Goal: Task Accomplishment & Management: Use online tool/utility

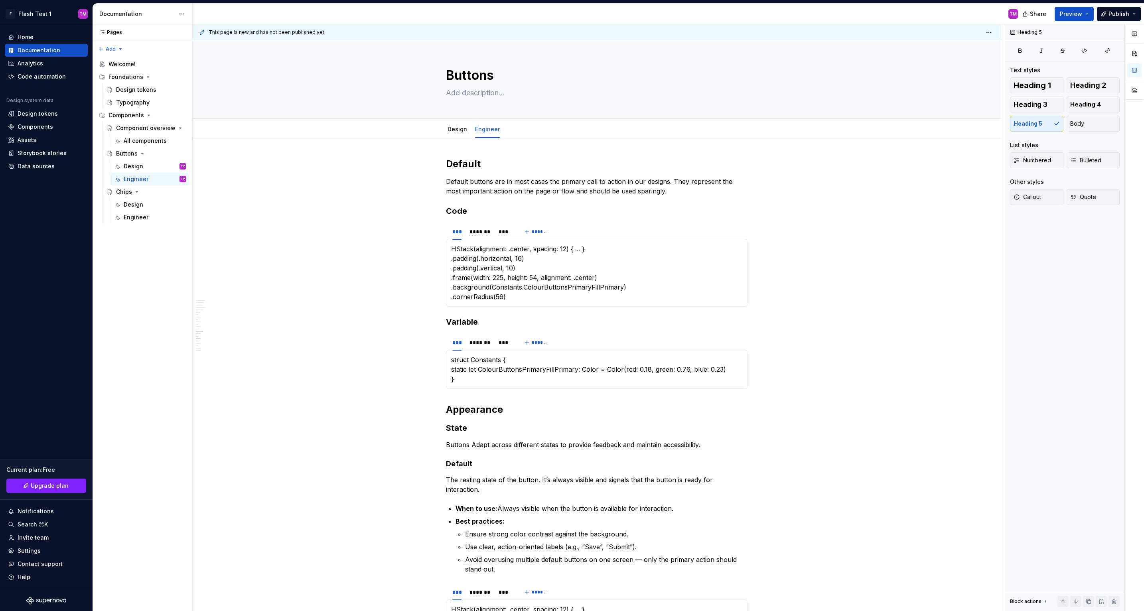
scroll to position [1602, 0]
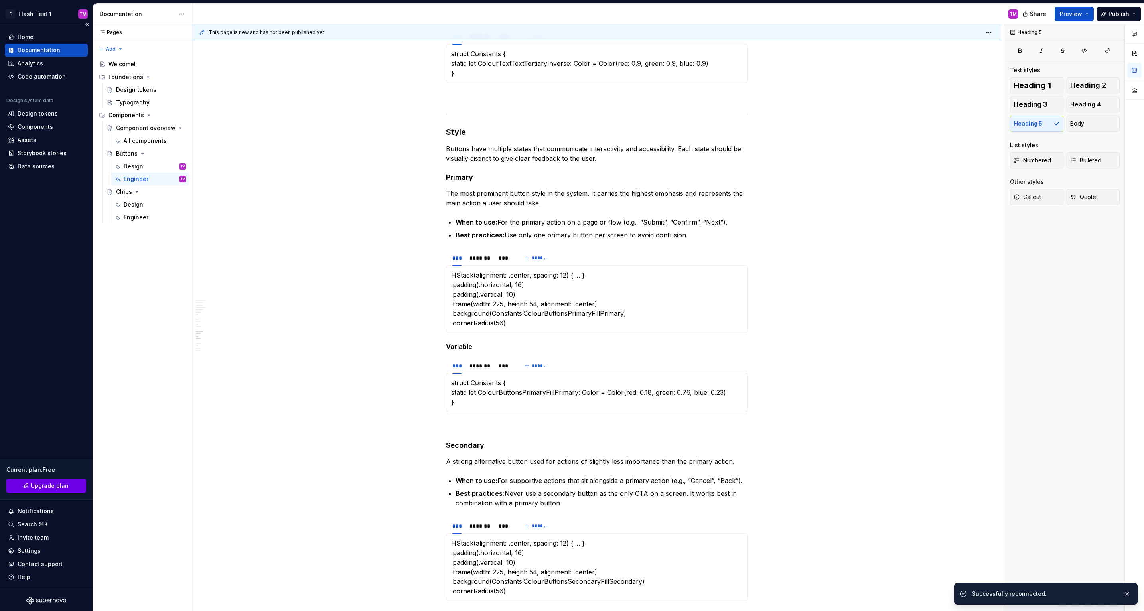
click at [45, 489] on span "Upgrade plan" at bounding box center [50, 486] width 38 height 8
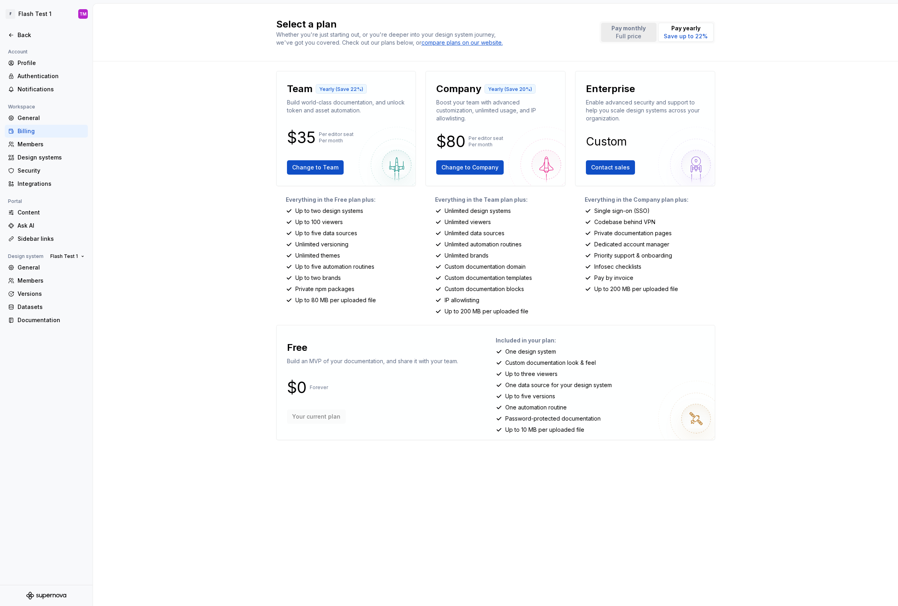
click at [620, 33] on p "Full price" at bounding box center [628, 36] width 34 height 8
click at [678, 34] on p "Save up to 22%" at bounding box center [686, 36] width 44 height 8
click at [45, 154] on div "Design systems" at bounding box center [51, 158] width 67 height 8
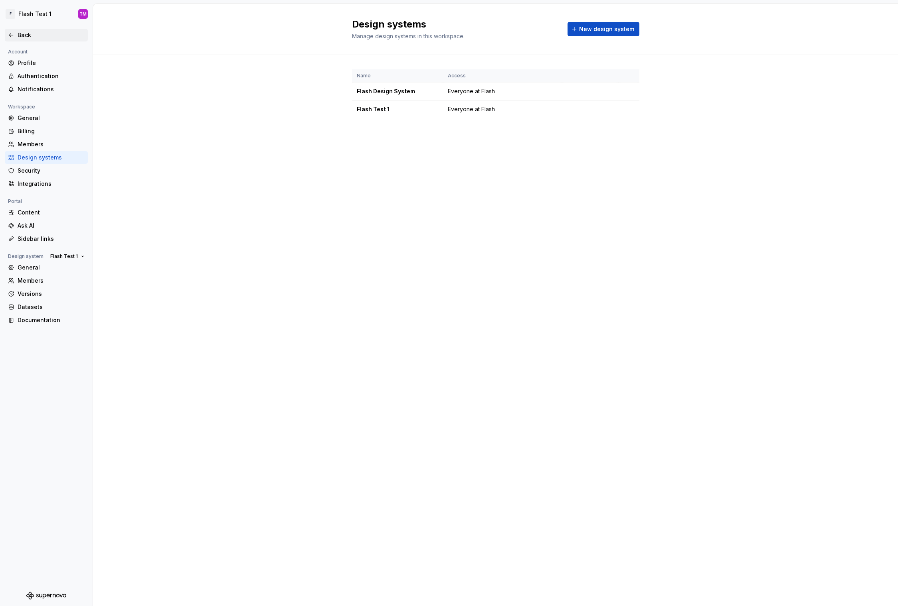
click at [43, 36] on div "Back" at bounding box center [51, 35] width 67 height 8
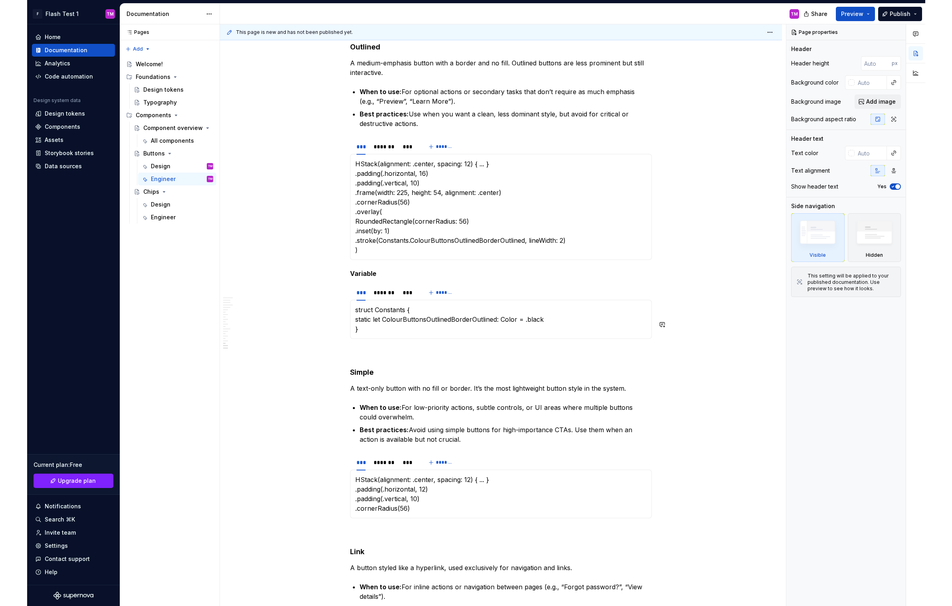
scroll to position [2270, 0]
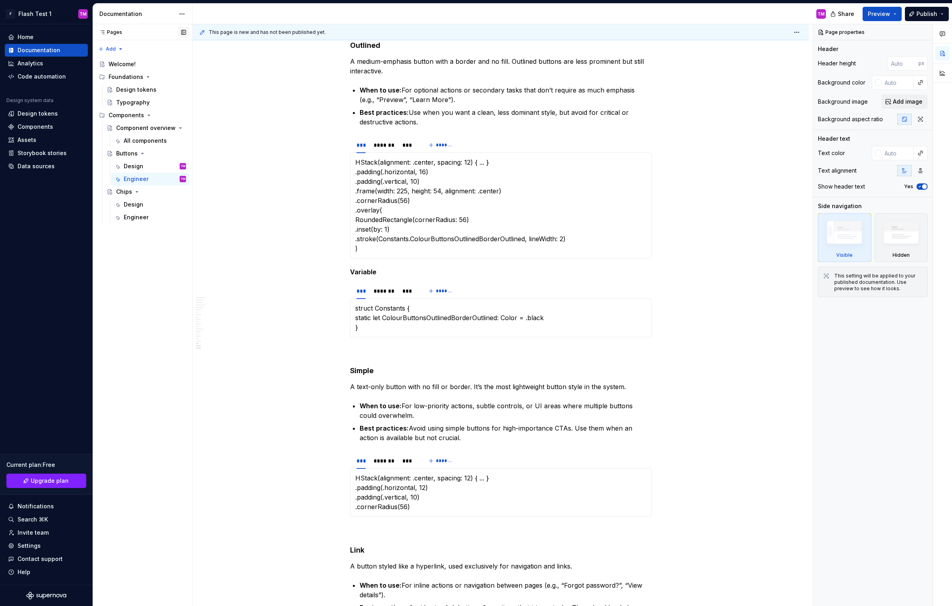
click at [186, 35] on button "button" at bounding box center [183, 32] width 11 height 11
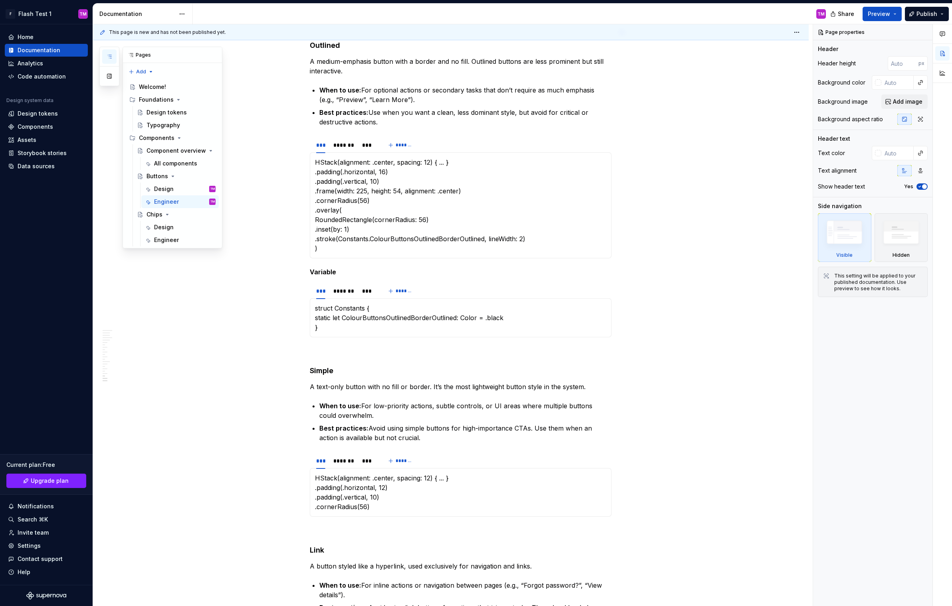
click at [111, 53] on button "button" at bounding box center [109, 56] width 14 height 14
click at [110, 73] on button "button" at bounding box center [109, 76] width 14 height 14
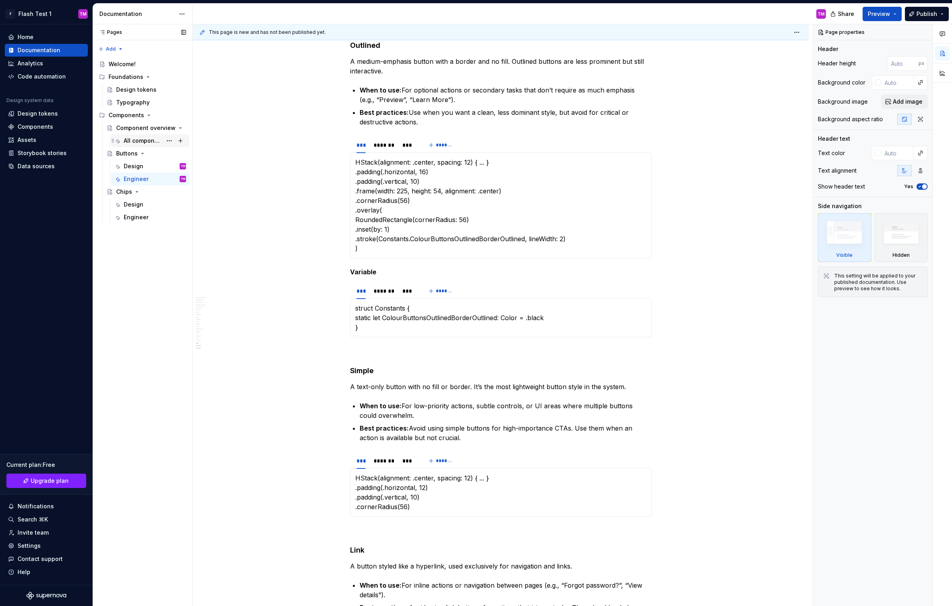
click at [157, 143] on div "All components" at bounding box center [143, 141] width 38 height 8
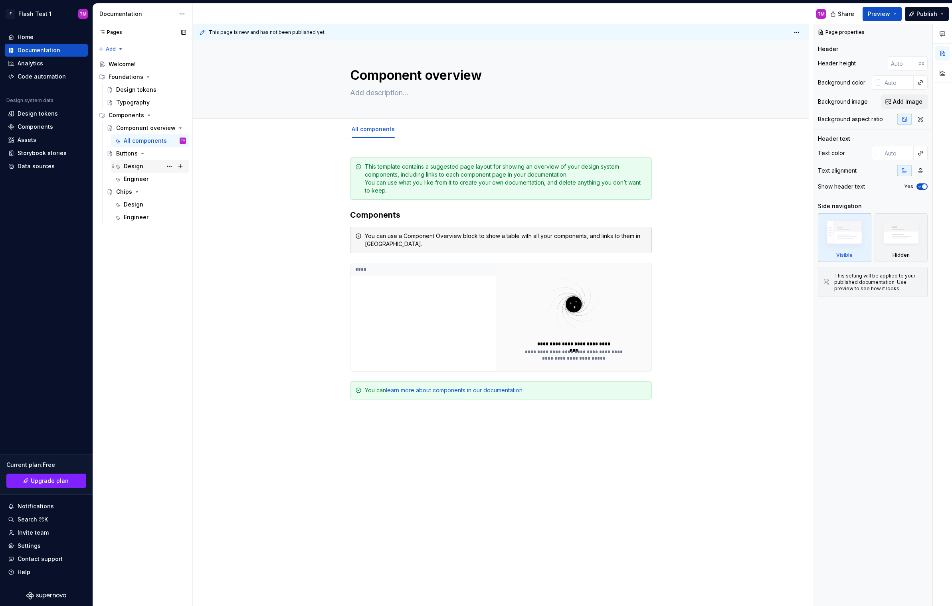
click at [141, 172] on div "Design TM" at bounding box center [155, 166] width 62 height 11
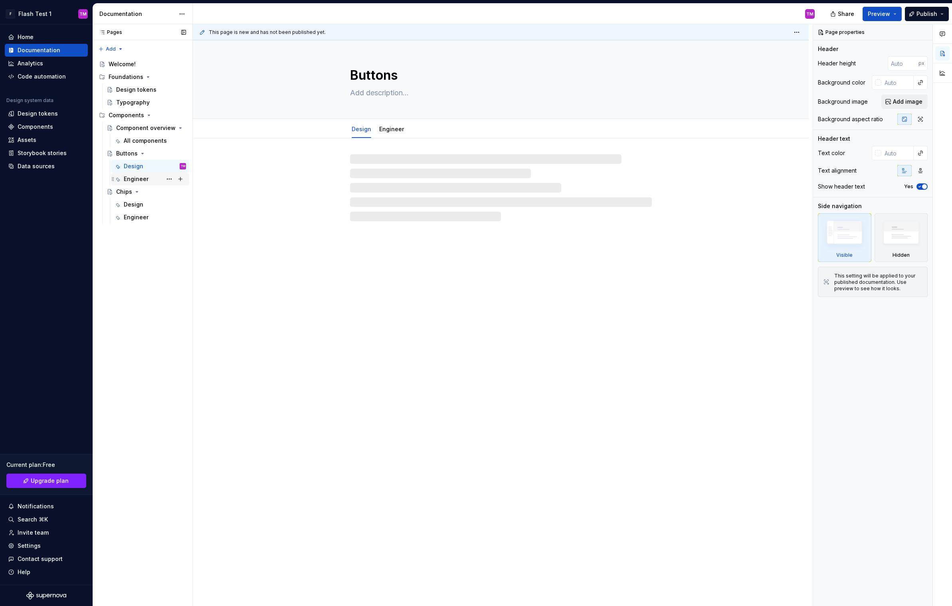
click at [140, 179] on div "Engineer" at bounding box center [136, 179] width 25 height 8
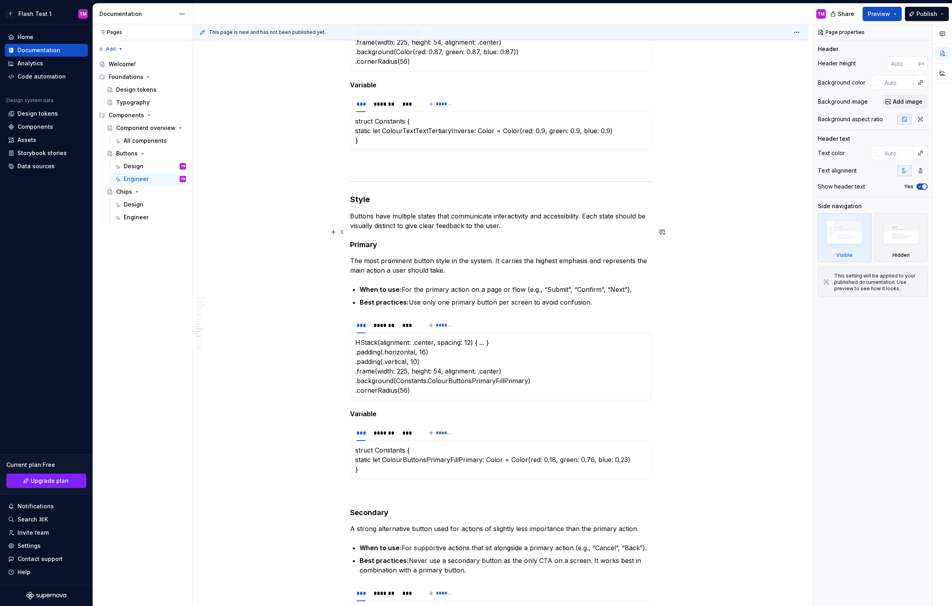
scroll to position [1539, 0]
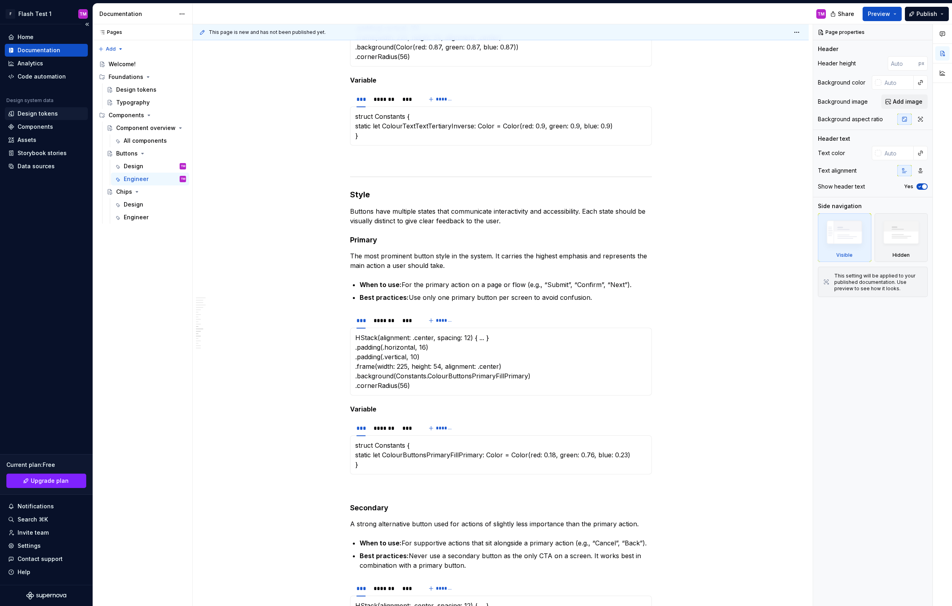
type textarea "*"
click at [43, 116] on div "Design tokens" at bounding box center [38, 114] width 40 height 8
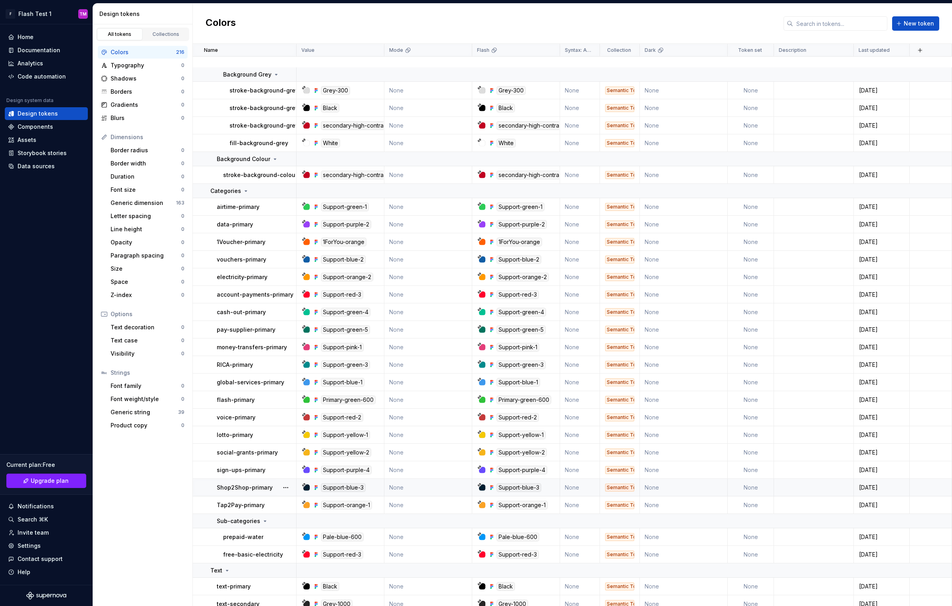
scroll to position [3903, 0]
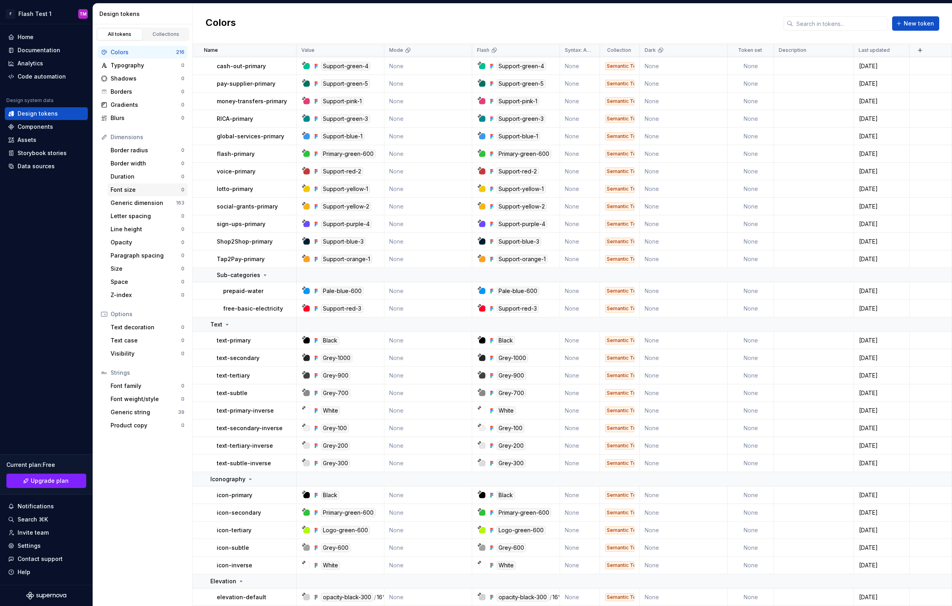
click at [137, 191] on div "Font size" at bounding box center [146, 190] width 71 height 8
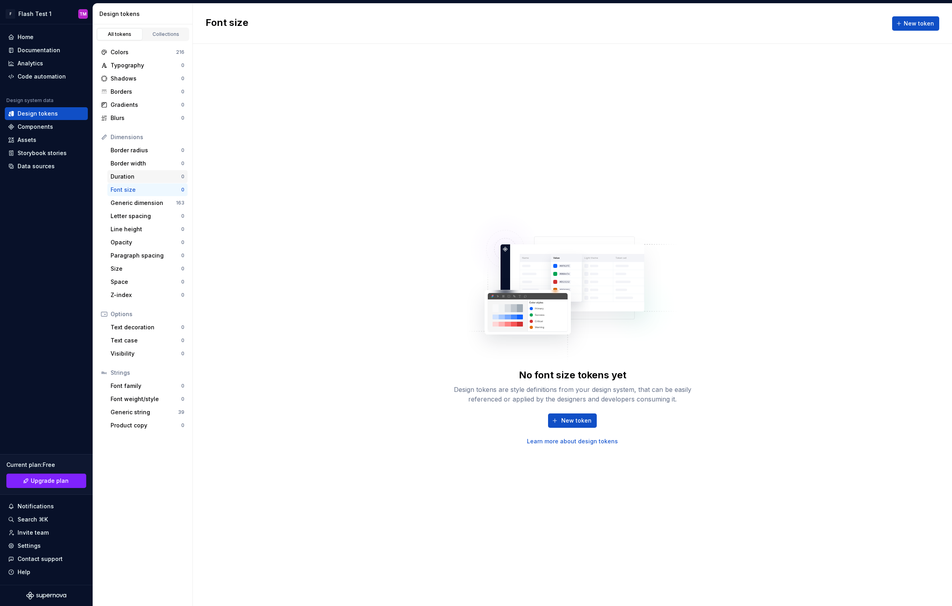
click at [137, 180] on div "Duration" at bounding box center [146, 177] width 71 height 8
click at [59, 488] on link "Upgrade plan" at bounding box center [46, 481] width 80 height 14
click at [45, 145] on div "Assets" at bounding box center [46, 140] width 83 height 13
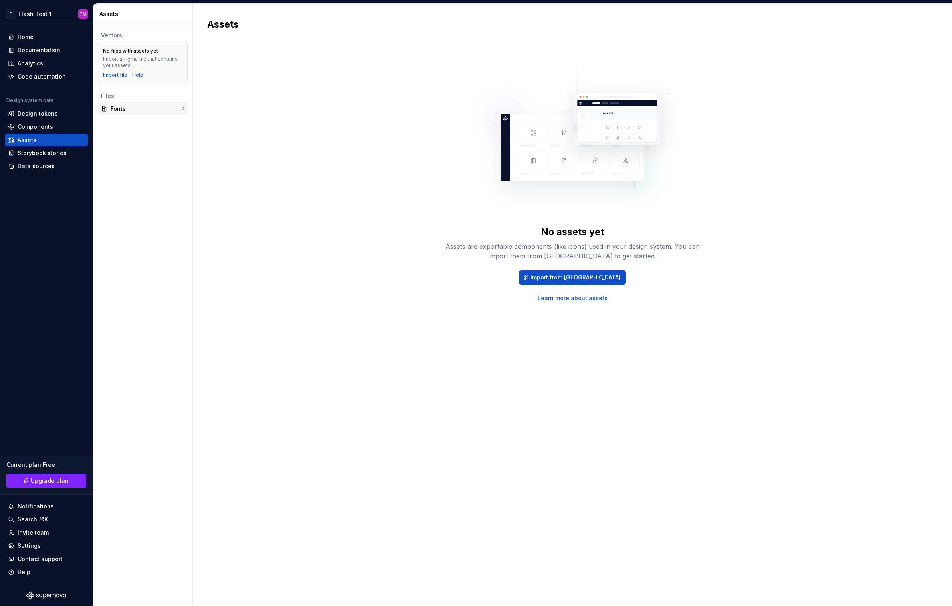
click at [137, 109] on div "Fonts" at bounding box center [146, 109] width 71 height 8
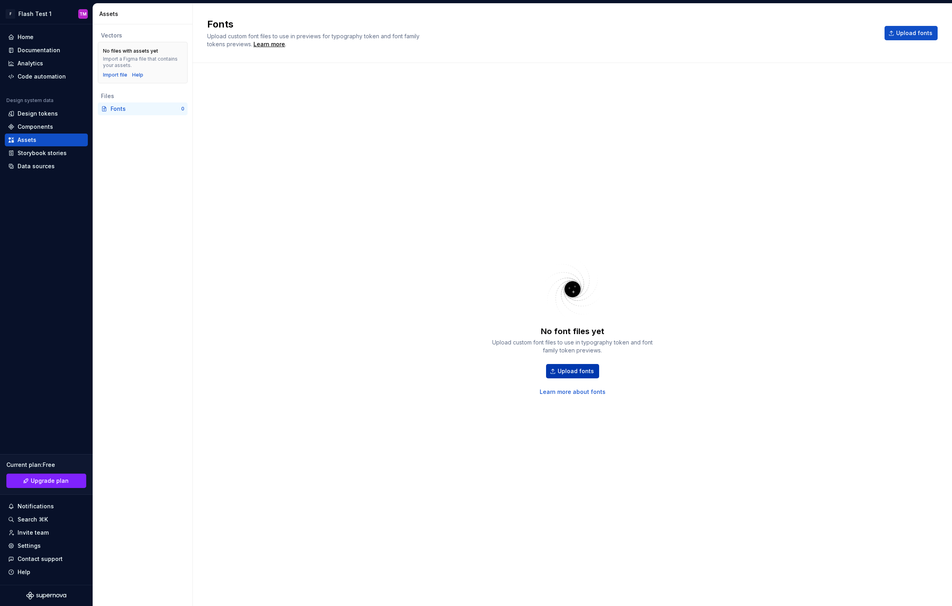
click at [579, 373] on span "Upload fonts" at bounding box center [575, 371] width 36 height 8
click at [111, 73] on div "Import file" at bounding box center [115, 75] width 24 height 6
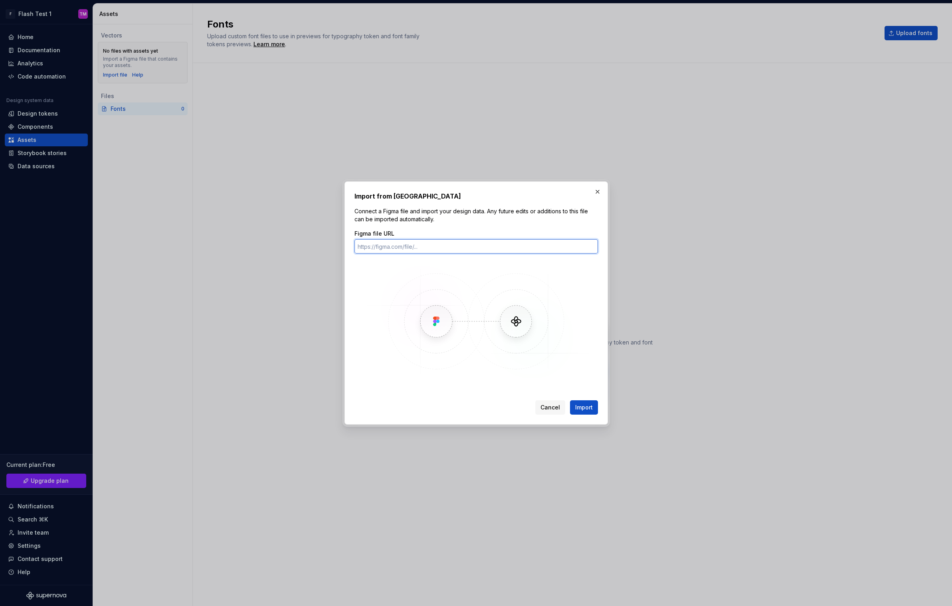
paste input "[URL][DOMAIN_NAME]"
type input "[URL][DOMAIN_NAME]"
click at [570, 401] on button "Import" at bounding box center [584, 408] width 28 height 14
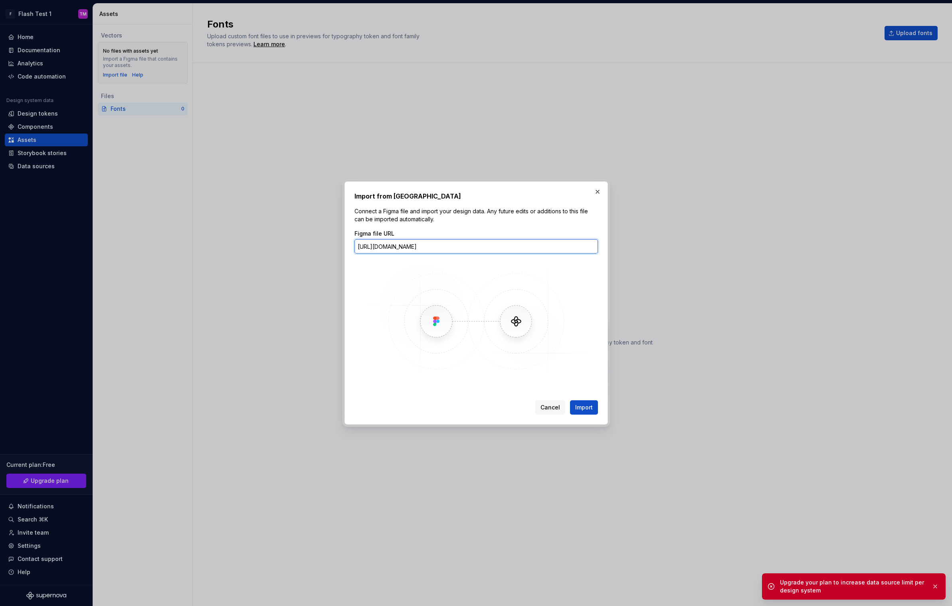
click at [570, 401] on button "Import" at bounding box center [584, 408] width 28 height 14
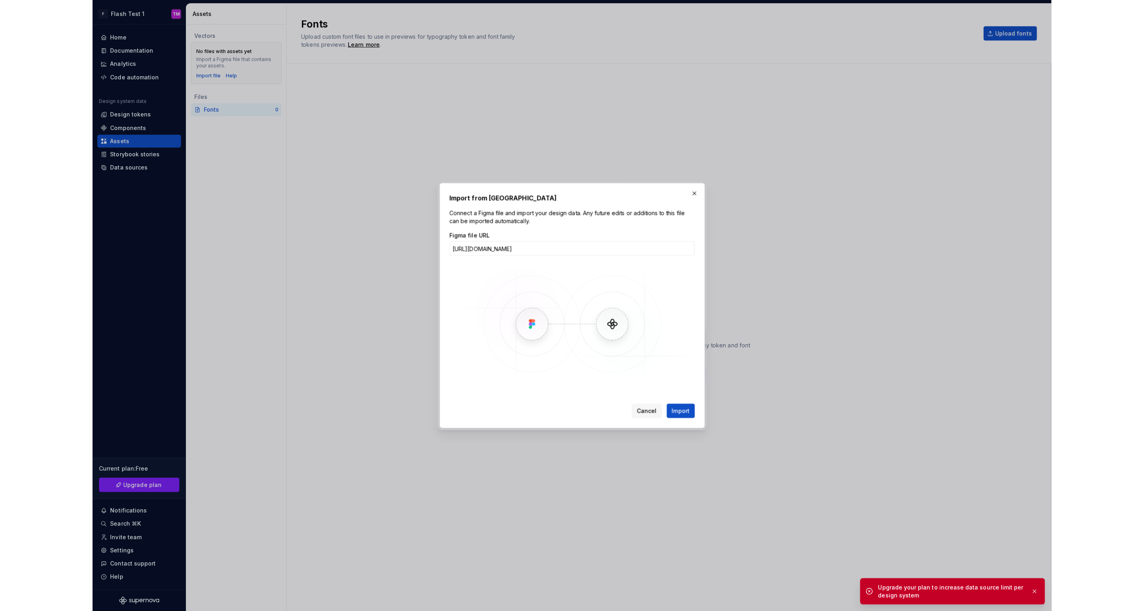
scroll to position [0, 0]
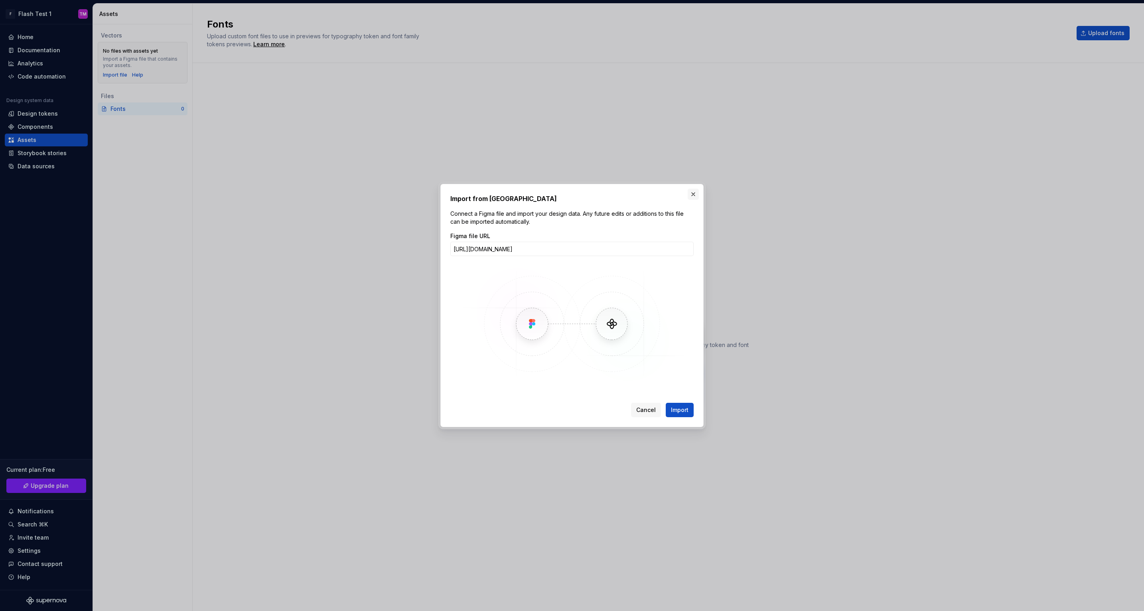
click at [693, 195] on button "button" at bounding box center [693, 194] width 11 height 11
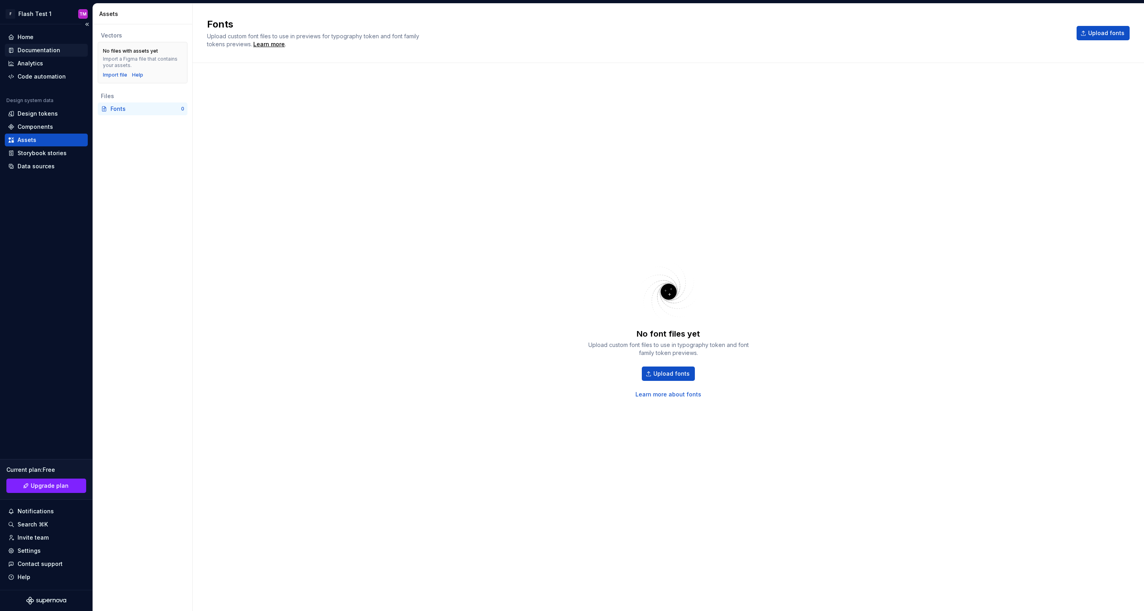
click at [56, 52] on div "Documentation" at bounding box center [39, 50] width 43 height 8
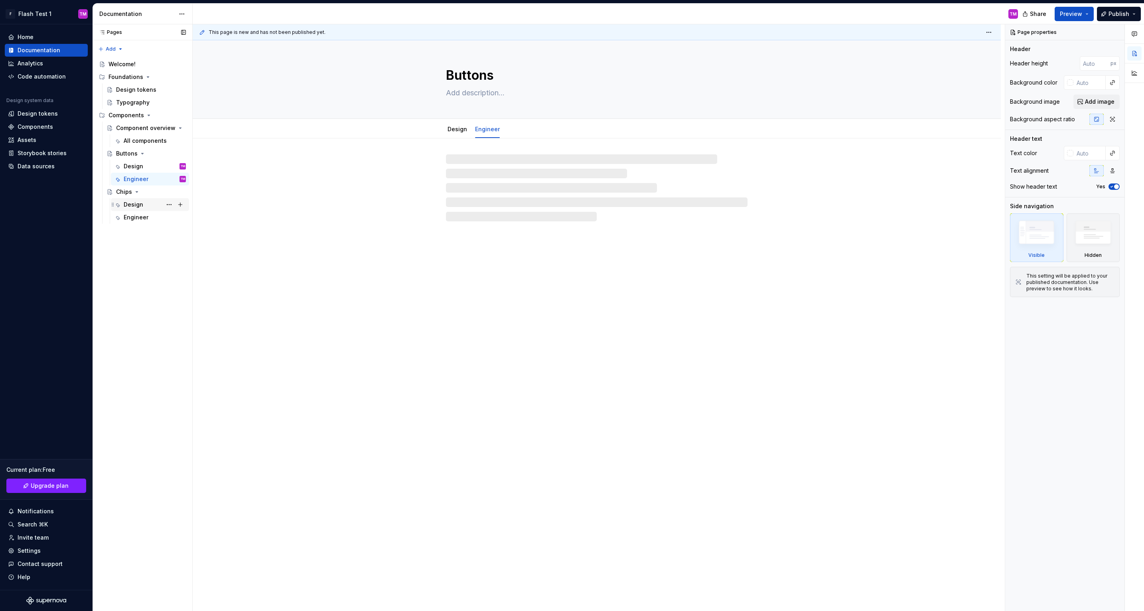
click at [142, 199] on div "Design" at bounding box center [155, 204] width 62 height 11
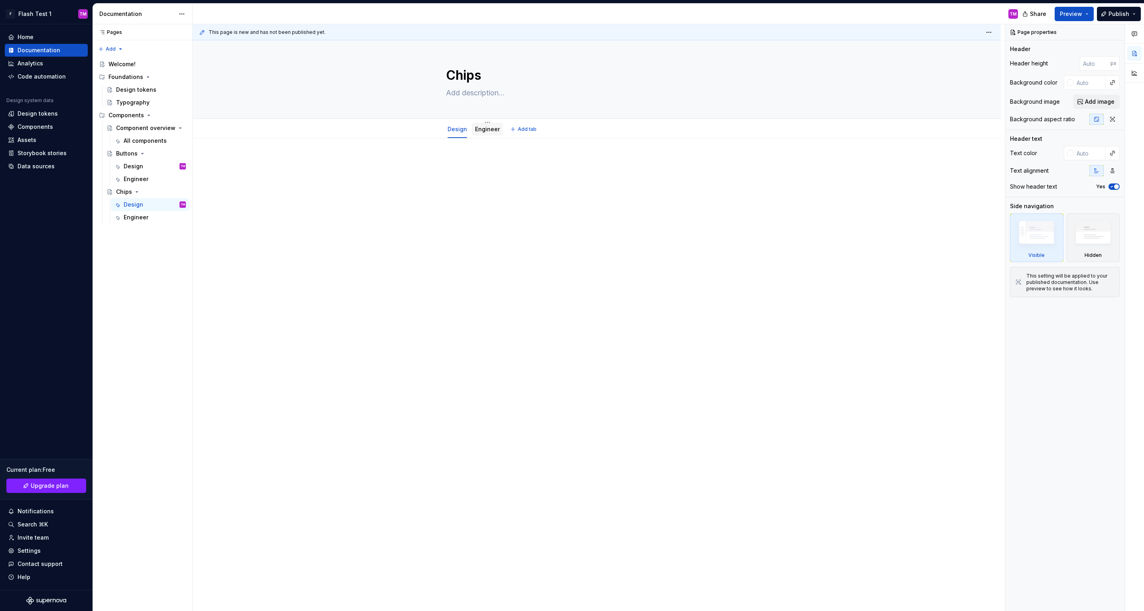
click at [496, 129] on link "Engineer" at bounding box center [487, 129] width 25 height 7
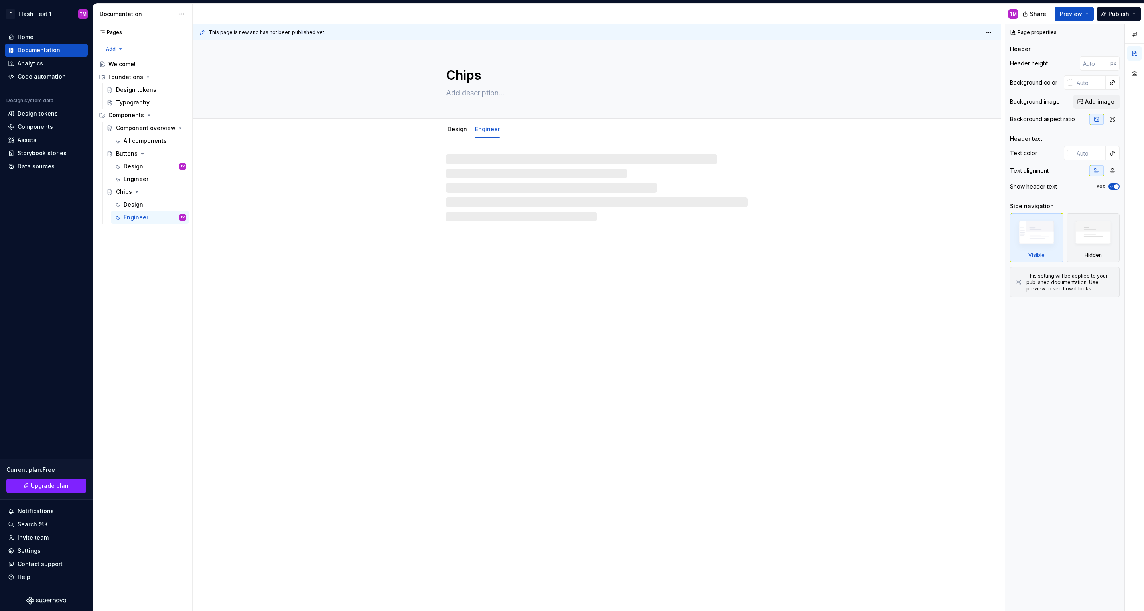
type textarea "*"
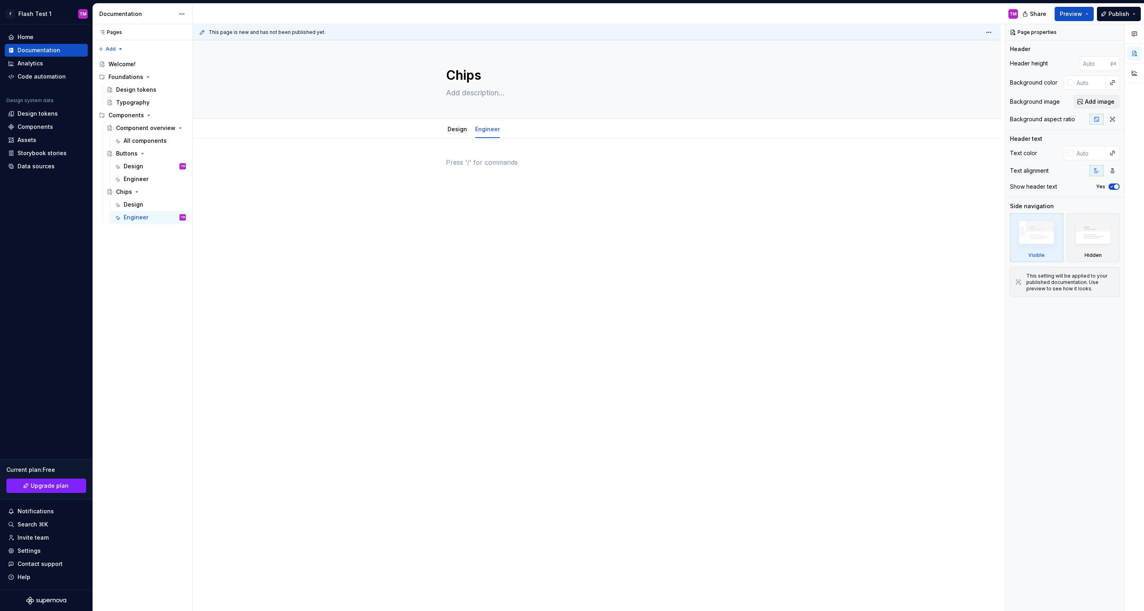
click at [486, 185] on div at bounding box center [597, 173] width 302 height 30
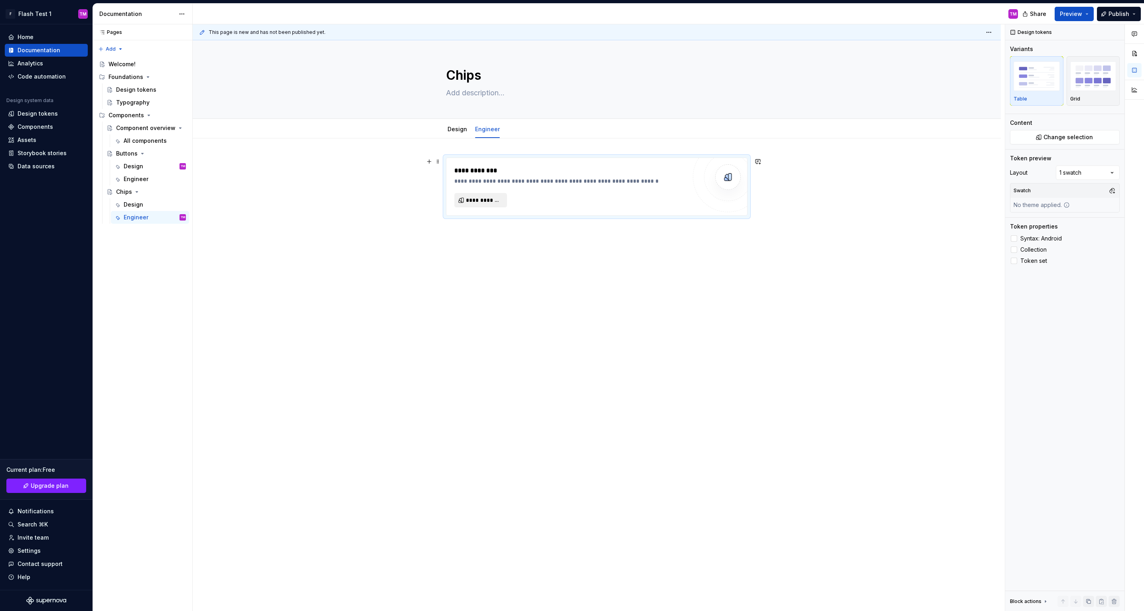
click at [478, 198] on span "**********" at bounding box center [484, 200] width 36 height 8
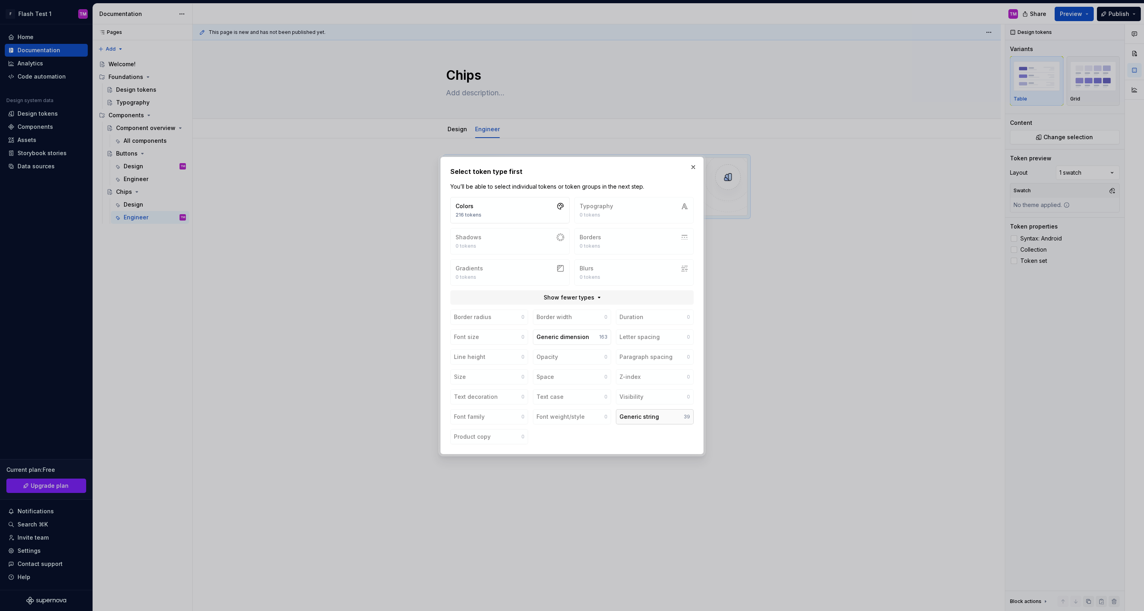
click at [664, 416] on button "Generic string 39" at bounding box center [655, 416] width 78 height 15
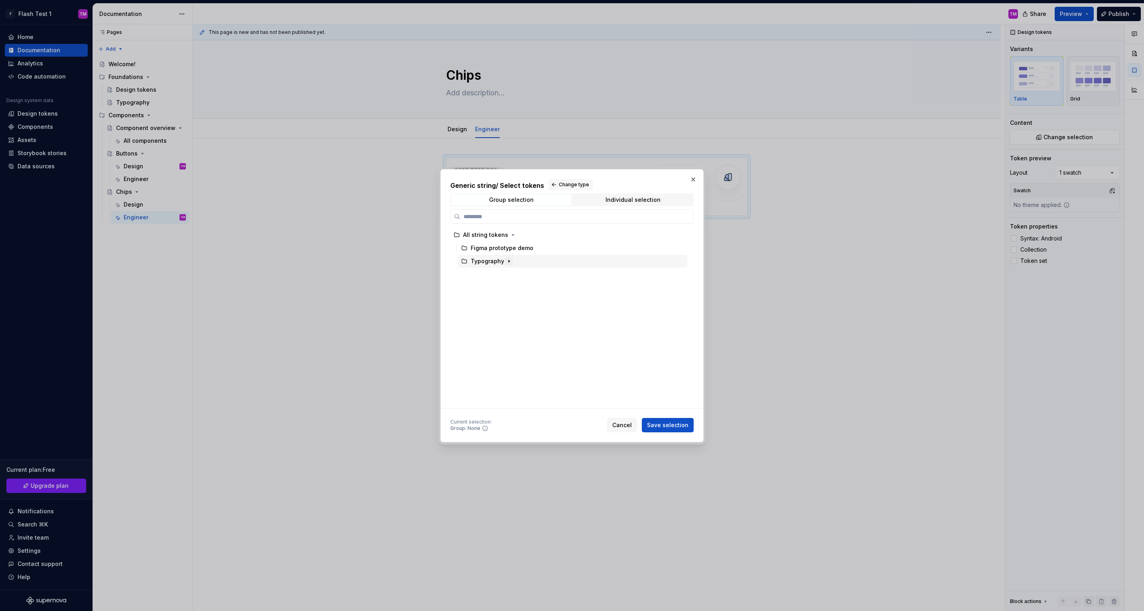
click at [507, 261] on icon "button" at bounding box center [509, 261] width 6 height 6
click at [503, 284] on icon "button" at bounding box center [504, 287] width 6 height 6
click at [514, 299] on icon "button" at bounding box center [517, 301] width 6 height 6
click at [521, 314] on icon "button" at bounding box center [521, 314] width 1 height 2
click at [519, 324] on div "4xl" at bounding box center [587, 327] width 199 height 13
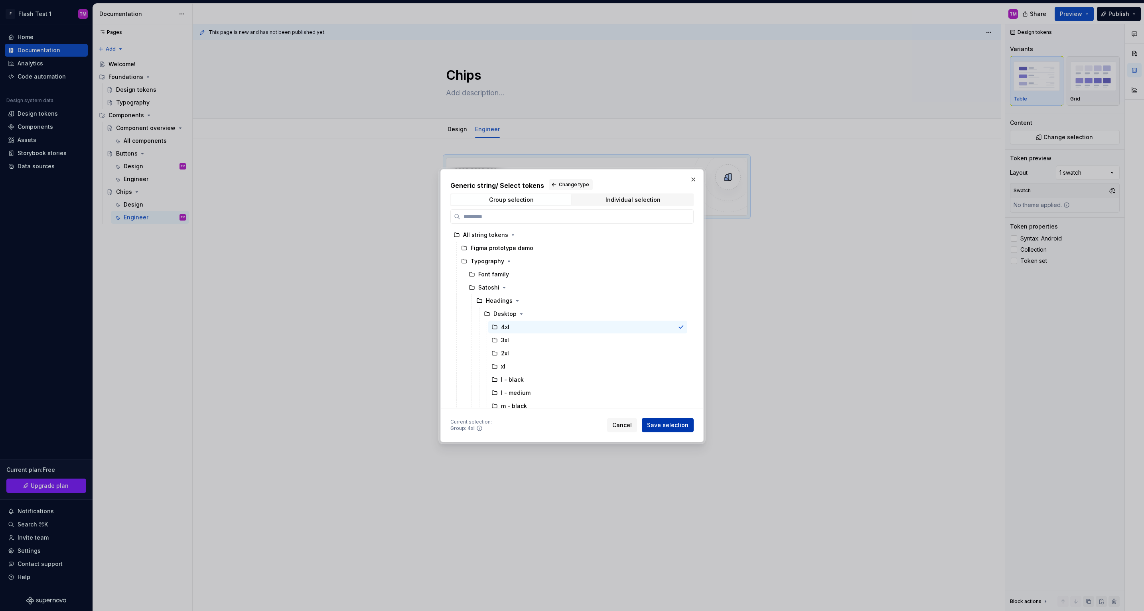
click at [669, 425] on span "Save selection" at bounding box center [667, 425] width 41 height 8
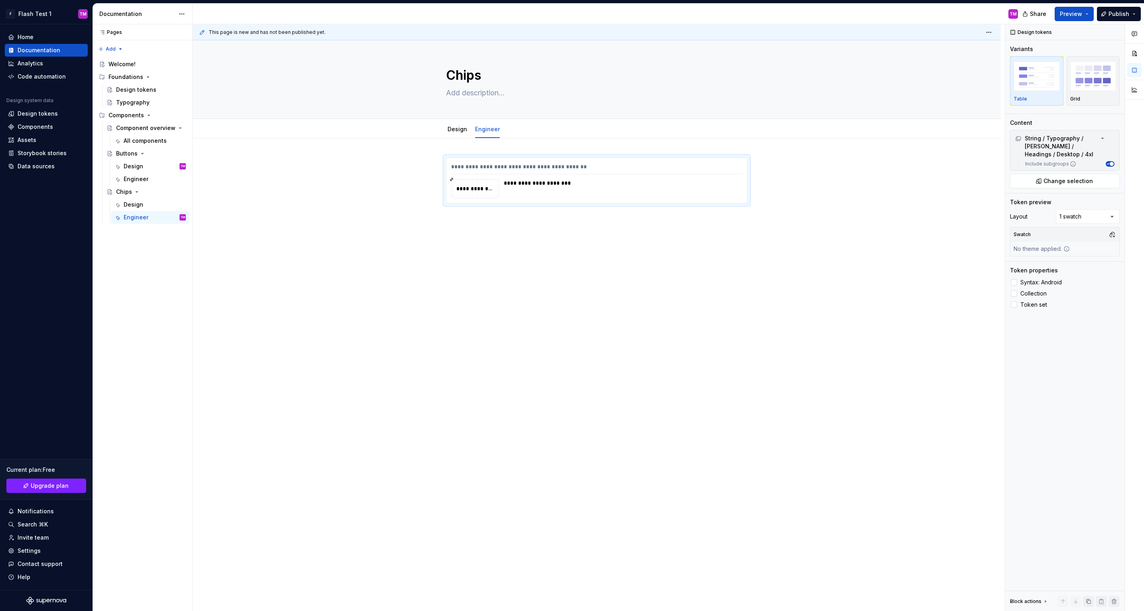
click at [565, 224] on div "**********" at bounding box center [597, 267] width 808 height 258
click at [472, 196] on div "**********" at bounding box center [475, 189] width 47 height 18
click at [451, 178] on div "**********" at bounding box center [596, 180] width 301 height 45
click at [506, 308] on div "**********" at bounding box center [597, 267] width 808 height 258
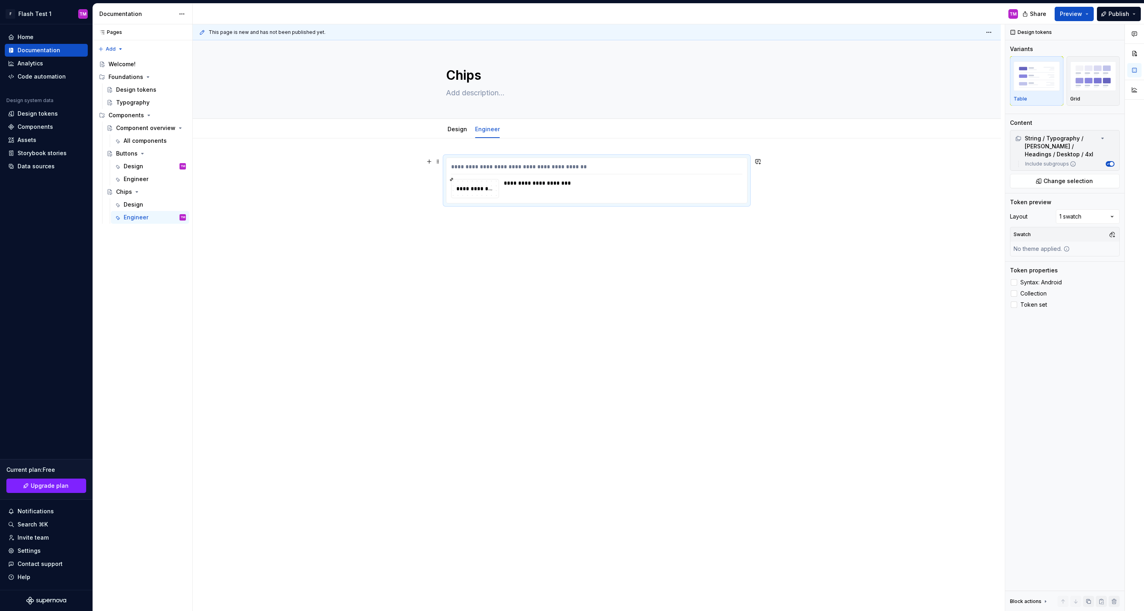
click at [489, 170] on div "**********" at bounding box center [596, 169] width 291 height 12
click at [482, 188] on div "**********" at bounding box center [475, 188] width 47 height 9
click at [748, 209] on div "**********" at bounding box center [597, 185] width 302 height 55
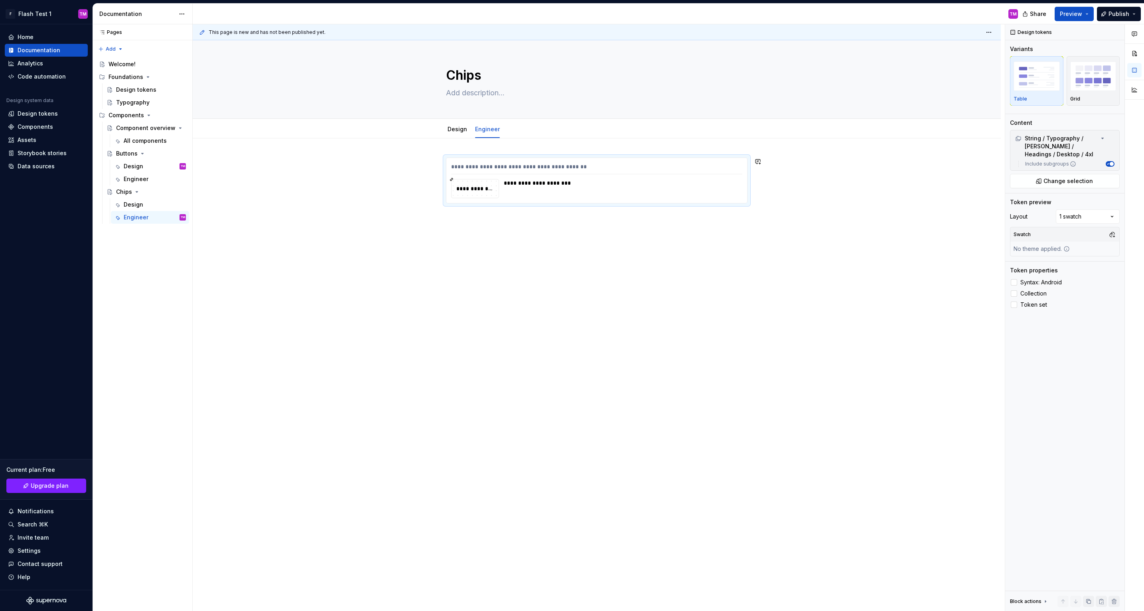
click at [760, 210] on div "**********" at bounding box center [597, 267] width 808 height 258
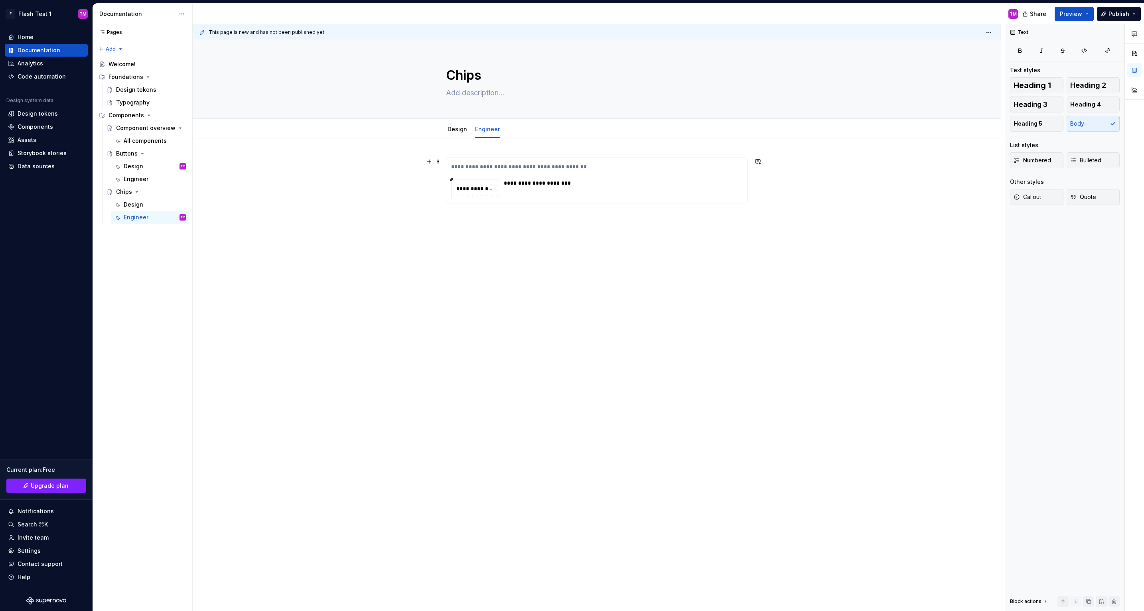
click at [783, 203] on div "**********" at bounding box center [597, 276] width 808 height 277
click at [424, 381] on div "Chips Edit header Design Engineer" at bounding box center [597, 325] width 808 height 571
type textarea "*"
